Goal: Navigation & Orientation: Find specific page/section

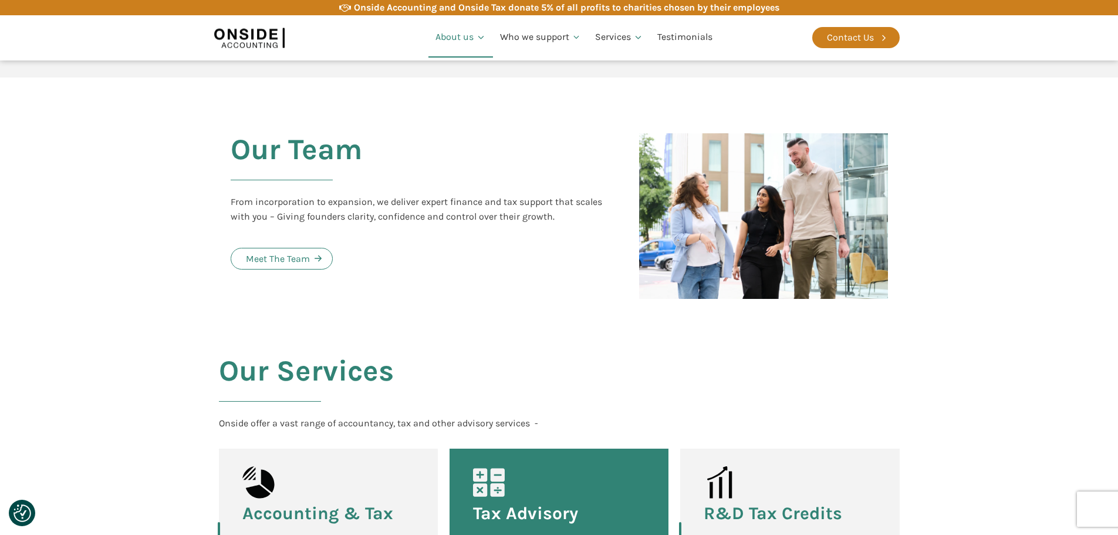
scroll to position [1232, 0]
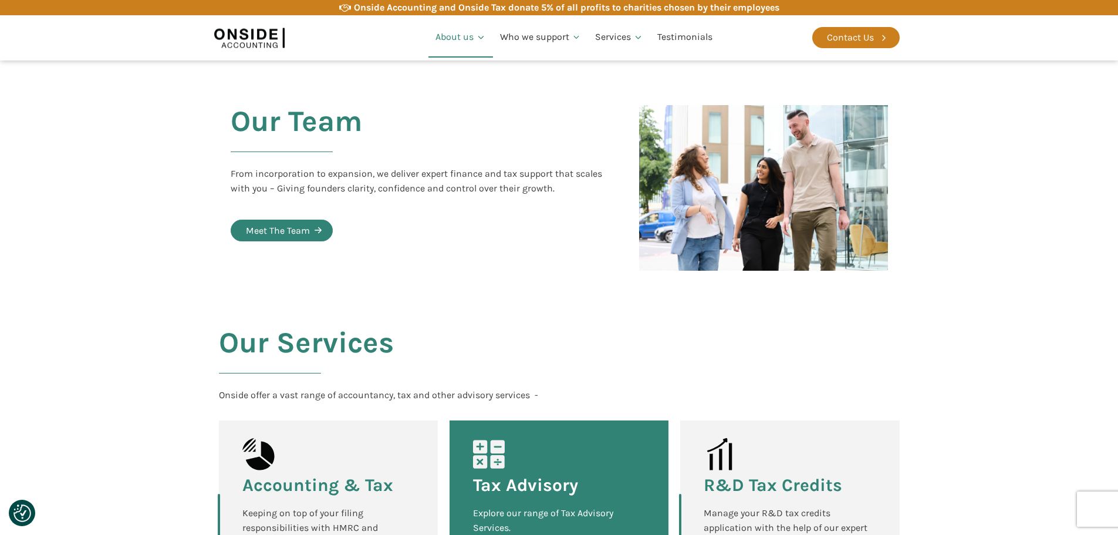
click at [264, 223] on div "Meet The Team" at bounding box center [278, 230] width 64 height 15
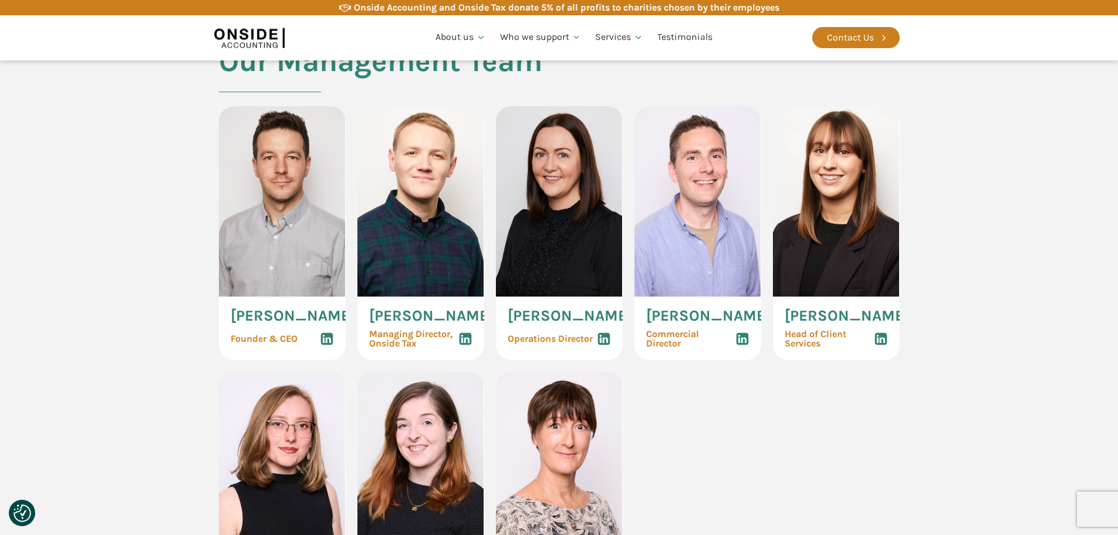
scroll to position [587, 0]
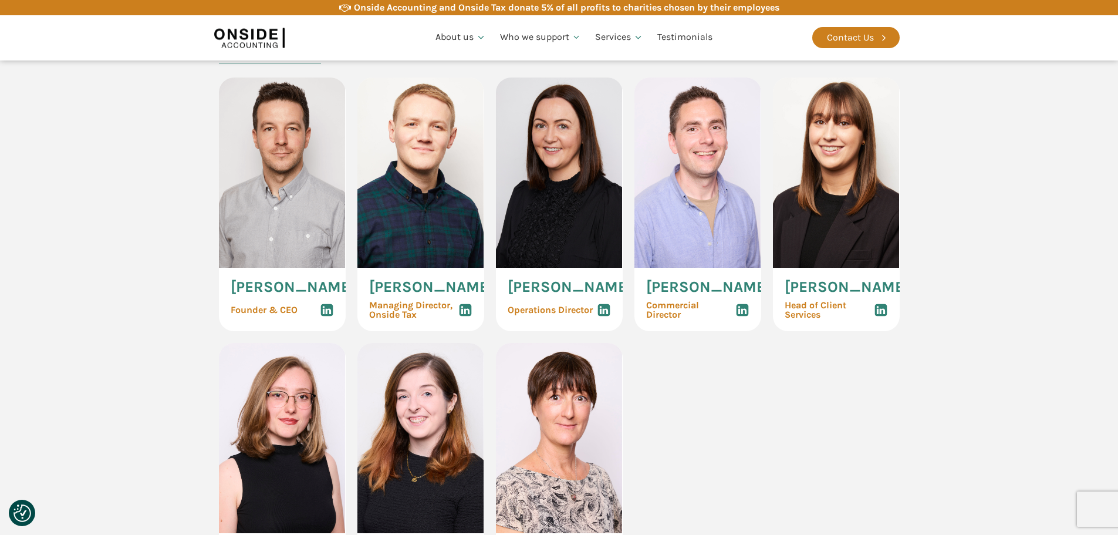
click at [246, 35] on img at bounding box center [249, 37] width 70 height 27
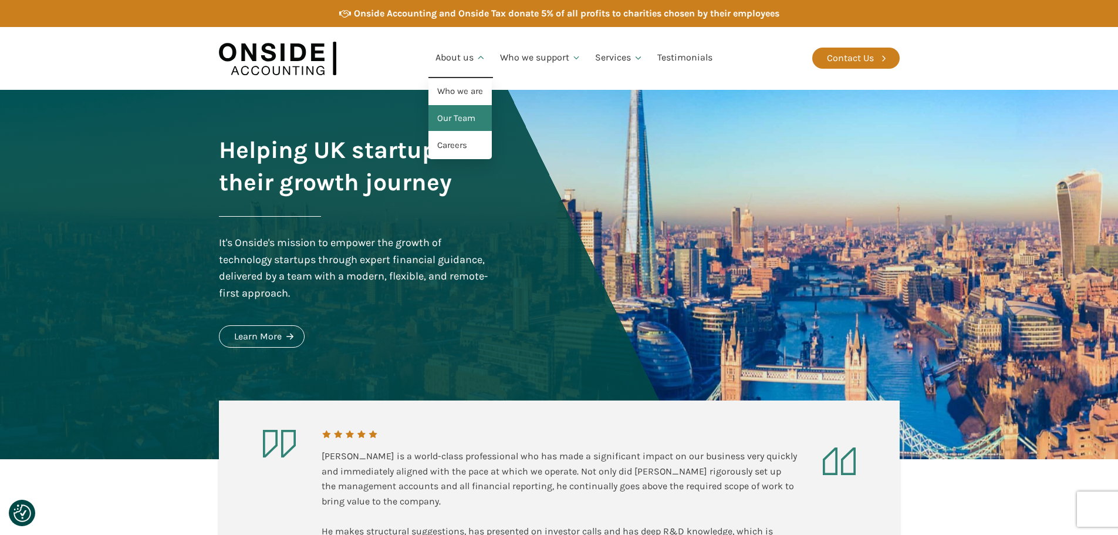
click at [455, 120] on link "Our Team" at bounding box center [459, 118] width 63 height 27
